Goal: Task Accomplishment & Management: Use online tool/utility

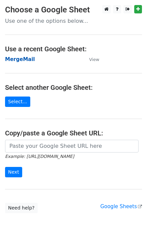
click at [26, 61] on strong "MergeMail" at bounding box center [20, 59] width 30 height 6
click at [22, 59] on strong "MergeMail" at bounding box center [20, 59] width 30 height 6
click at [20, 60] on strong "MergeMail" at bounding box center [20, 59] width 30 height 6
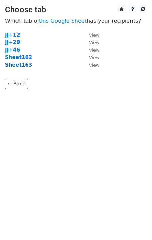
click at [23, 64] on strong "Sheet163" at bounding box center [18, 65] width 27 height 6
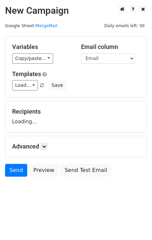
click at [28, 80] on div "Templates Load... First Design Free – Quick & High-Quality Digitizing! Your Fir…" at bounding box center [76, 80] width 138 height 20
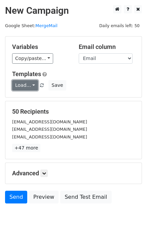
click at [31, 84] on link "Load..." at bounding box center [25, 85] width 26 height 10
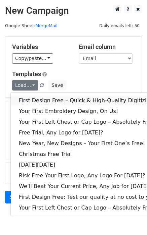
click at [44, 101] on link "First Design Free – Quick & High-Quality Digitizing!" at bounding box center [88, 100] width 154 height 11
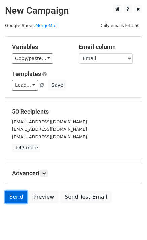
click at [11, 195] on link "Send" at bounding box center [16, 197] width 22 height 13
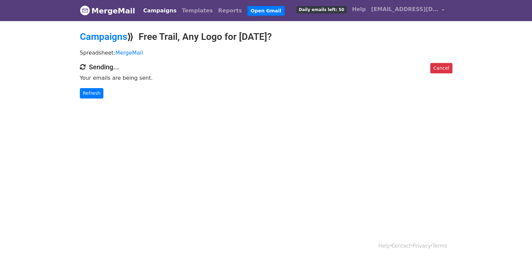
scroll to position [1, 0]
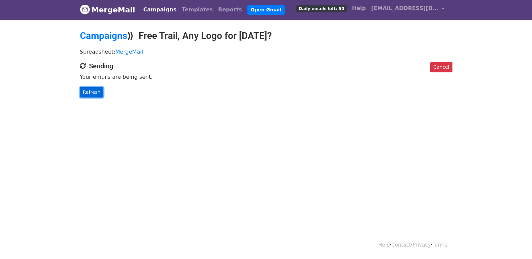
click at [90, 93] on link "Refresh" at bounding box center [92, 92] width 24 height 10
click at [94, 93] on link "Refresh" at bounding box center [92, 92] width 24 height 10
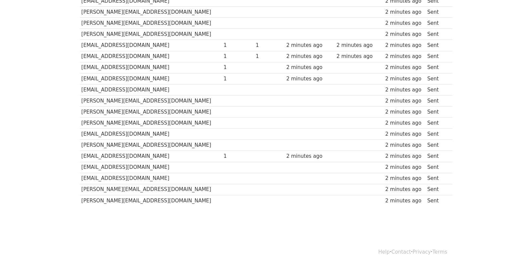
scroll to position [467, 0]
